Goal: Book appointment/travel/reservation

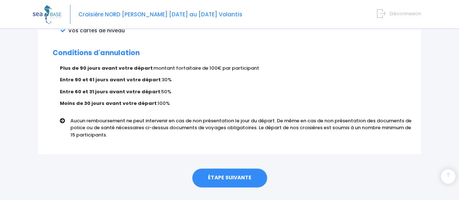
scroll to position [472, 0]
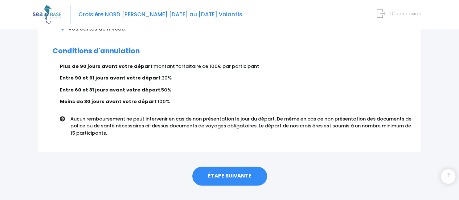
click at [242, 170] on link "ÉTAPE SUIVANTE" at bounding box center [229, 175] width 75 height 19
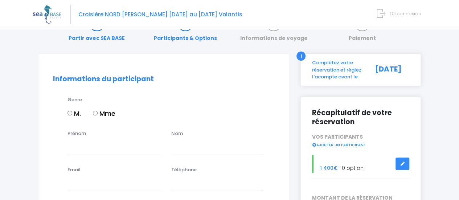
scroll to position [73, 0]
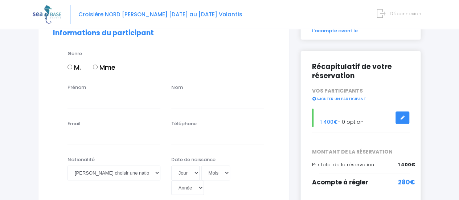
click at [96, 66] on input "Mme" at bounding box center [95, 67] width 5 height 5
radio input "true"
click at [83, 103] on input "Prénom" at bounding box center [113, 100] width 93 height 15
type input "[PERSON_NAME]"
click at [190, 99] on input "text" at bounding box center [217, 100] width 93 height 15
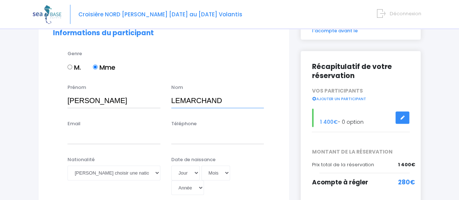
type input "LEMARCHAND"
click at [94, 136] on input "Email" at bounding box center [113, 136] width 93 height 15
type input "[PERSON_NAME][EMAIL_ADDRESS][DOMAIN_NAME]"
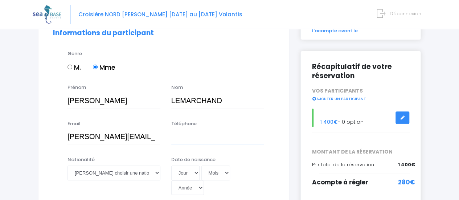
click at [180, 137] on input "Téléphone" at bounding box center [217, 136] width 93 height 15
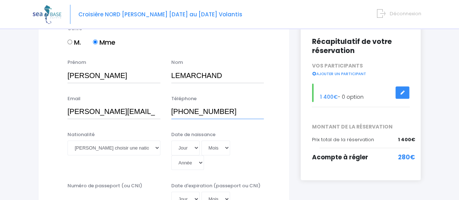
scroll to position [109, 0]
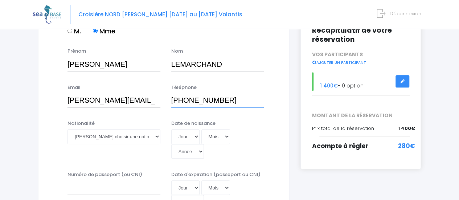
type input "[PHONE_NUMBER]"
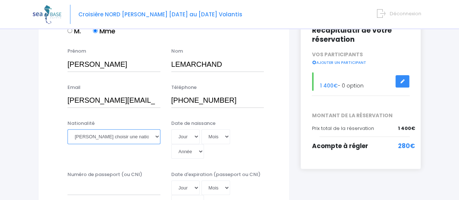
click at [157, 135] on select "Veuillez choisir une nationalité [DEMOGRAPHIC_DATA] Algerienne Allemande [GEOGR…" at bounding box center [113, 136] width 93 height 15
select select "Française"
click at [67, 129] on select "Veuillez choisir une nationalité [DEMOGRAPHIC_DATA] Algerienne Allemande [GEOGR…" at bounding box center [113, 136] width 93 height 15
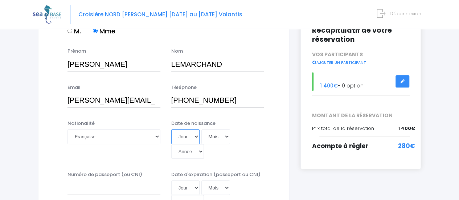
click at [194, 136] on select "Jour 01 02 03 04 05 06 07 08 09 10 11 12 13 14 15 16 17 18 19 20 21 22 23 24 25…" at bounding box center [185, 136] width 28 height 15
select select "11"
click at [171, 129] on select "Jour 01 02 03 04 05 06 07 08 09 10 11 12 13 14 15 16 17 18 19 20 21 22 23 24 25…" at bounding box center [185, 136] width 28 height 15
click at [225, 133] on select "Mois 01 02 03 04 05 06 07 08 09 10 11 12" at bounding box center [215, 136] width 29 height 15
select select "07"
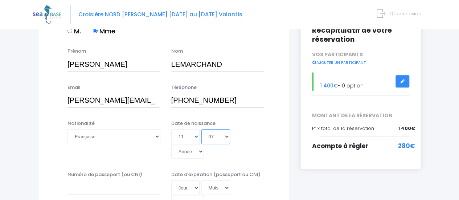
click at [201, 129] on select "Mois 01 02 03 04 05 06 07 08 09 10 11 12" at bounding box center [215, 136] width 29 height 15
click at [204, 144] on select "Année 2045 2044 2043 2042 2041 2040 2039 2038 2037 2036 2035 2034 2033 2032 203…" at bounding box center [187, 151] width 33 height 15
select select "1966"
click at [204, 144] on select "Année 2045 2044 2043 2042 2041 2040 2039 2038 2037 2036 2035 2034 2033 2032 203…" at bounding box center [187, 151] width 33 height 15
type input "[DATE]"
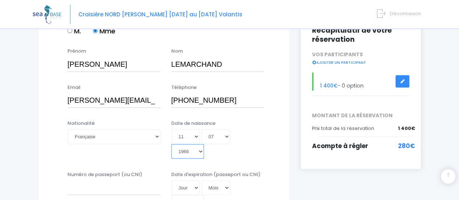
scroll to position [145, 0]
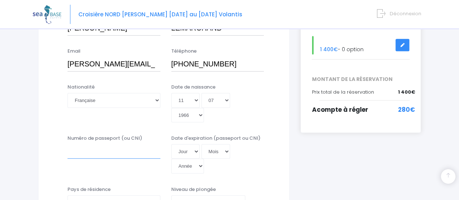
click at [102, 144] on input "Numéro de passeport (ou CNI)" at bounding box center [113, 151] width 93 height 15
type input "17AY17255"
click at [241, 195] on select "[PERSON_NAME] choisir un niveau de plongée Non plongeur Junior OW diver Adventu…" at bounding box center [208, 202] width 74 height 15
select select "N2"
click at [171, 195] on select "[PERSON_NAME] choisir un niveau de plongée Non plongeur Junior OW diver Adventu…" at bounding box center [208, 202] width 74 height 15
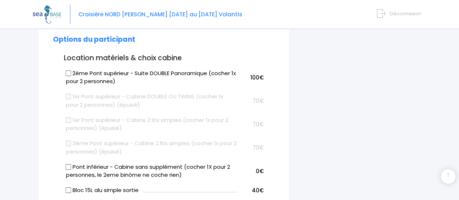
scroll to position [399, 0]
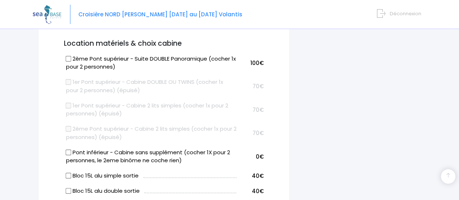
click at [67, 149] on input "Pont inférieur - Cabine sans supplément (cocher 1X pour 2 personnes, le 2eme bi…" at bounding box center [68, 152] width 6 height 6
checkbox input "true"
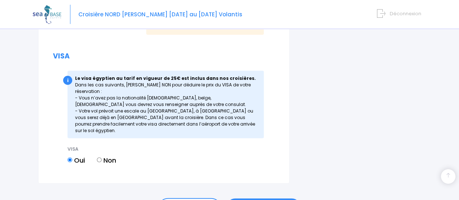
scroll to position [975, 0]
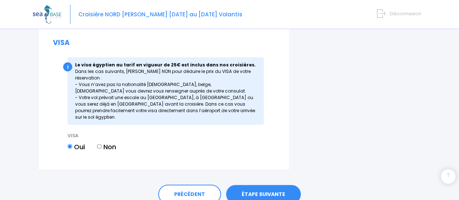
click at [250, 185] on link "ÉTAPE SUIVANTE" at bounding box center [263, 194] width 75 height 19
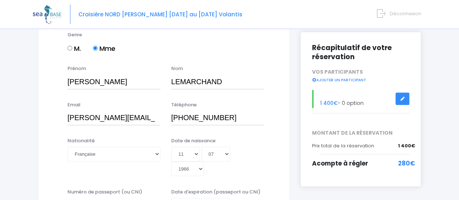
scroll to position [80, 0]
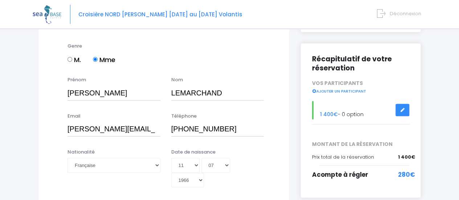
click at [399, 109] on link at bounding box center [402, 110] width 14 height 13
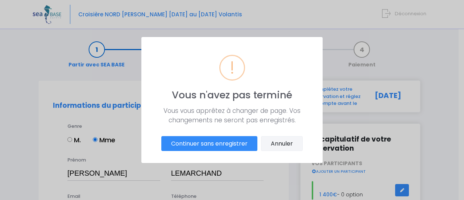
click at [284, 146] on button "Annuler" at bounding box center [282, 143] width 42 height 15
